Goal: Use online tool/utility: Utilize a website feature to perform a specific function

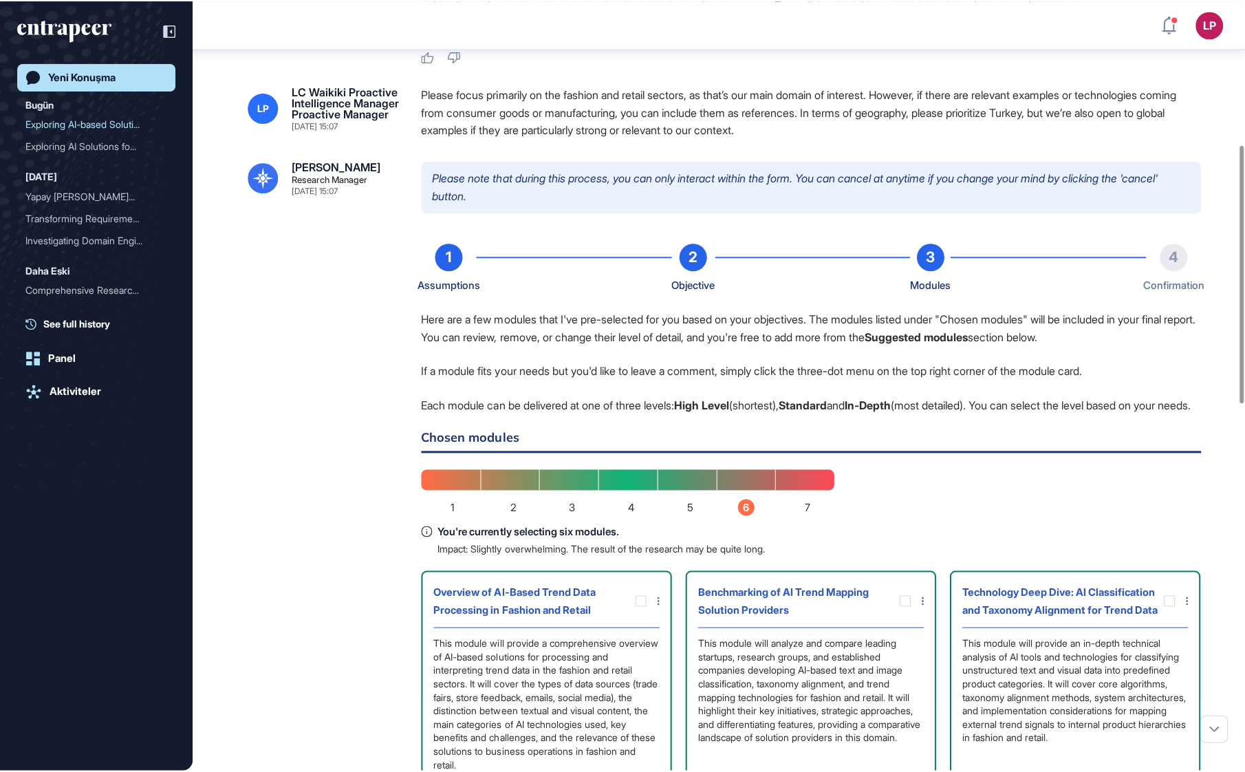
scroll to position [772, 1245]
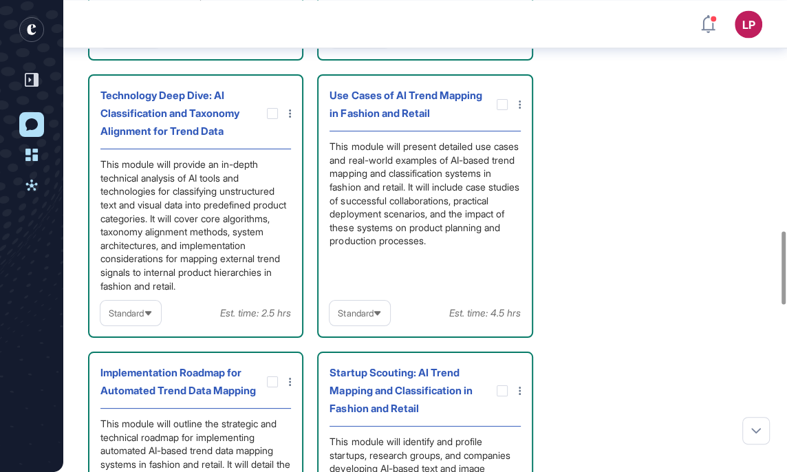
scroll to position [1562, 0]
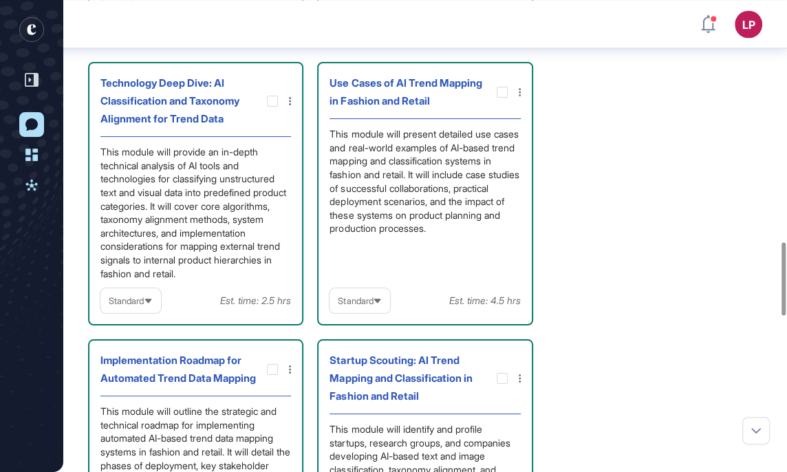
click at [141, 306] on span "Standard" at bounding box center [126, 301] width 35 height 10
click at [144, 400] on li "In-depth" at bounding box center [131, 386] width 52 height 28
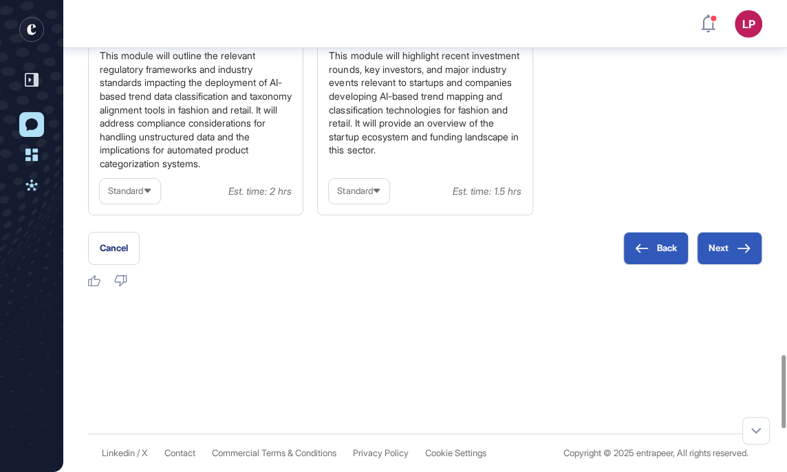
scroll to position [2568, 0]
click at [729, 235] on button "Next" at bounding box center [729, 248] width 65 height 33
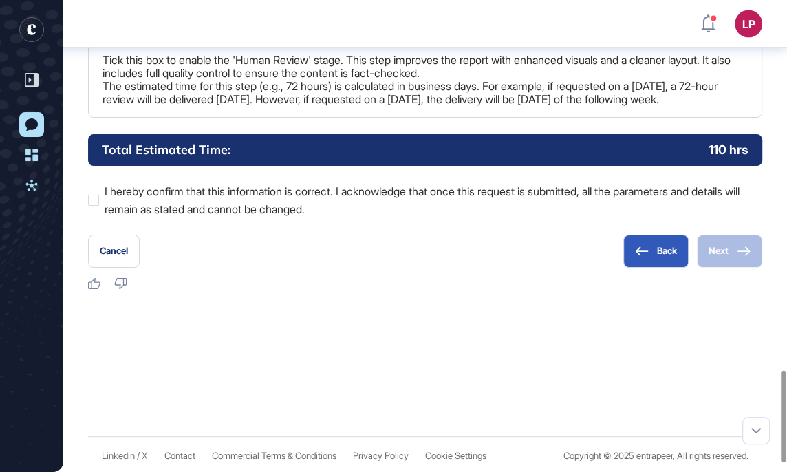
scroll to position [1876, 0]
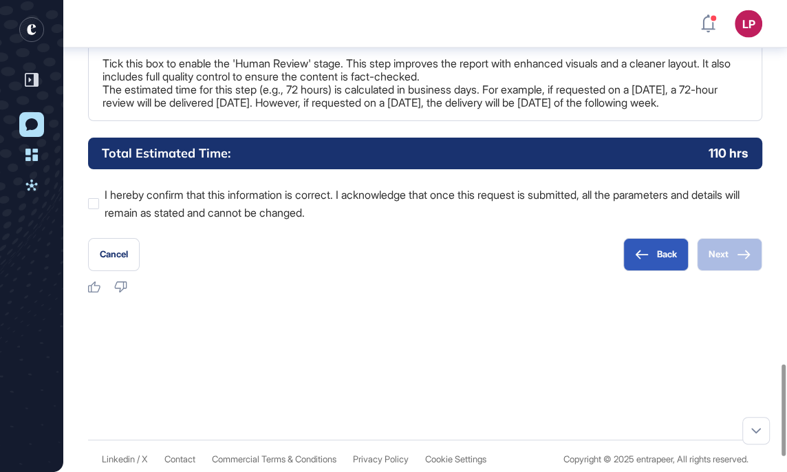
click at [0, 0] on icon at bounding box center [0, 0] width 0 height 0
click at [96, 209] on div at bounding box center [93, 203] width 11 height 11
click at [727, 271] on button "Next" at bounding box center [729, 254] width 65 height 33
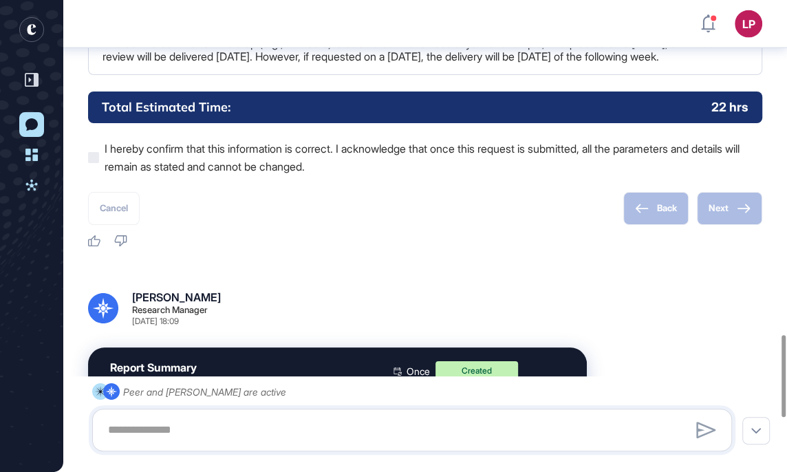
scroll to position [2231, 0]
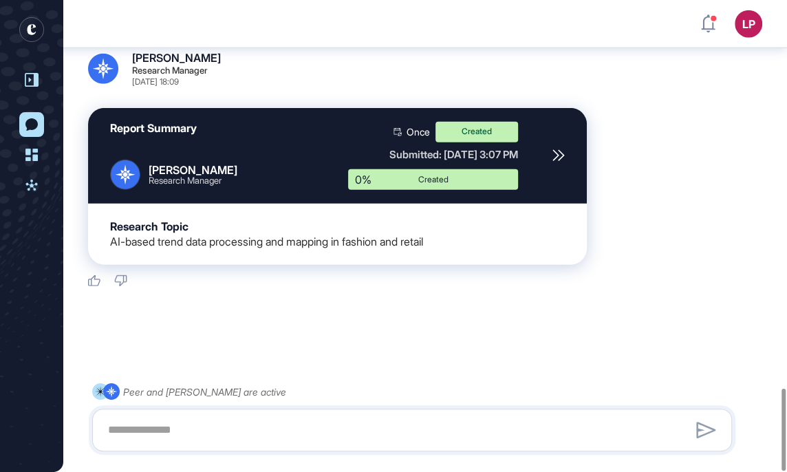
click at [37, 75] on icon at bounding box center [32, 80] width 14 height 14
